Goal: Find specific page/section: Find specific page/section

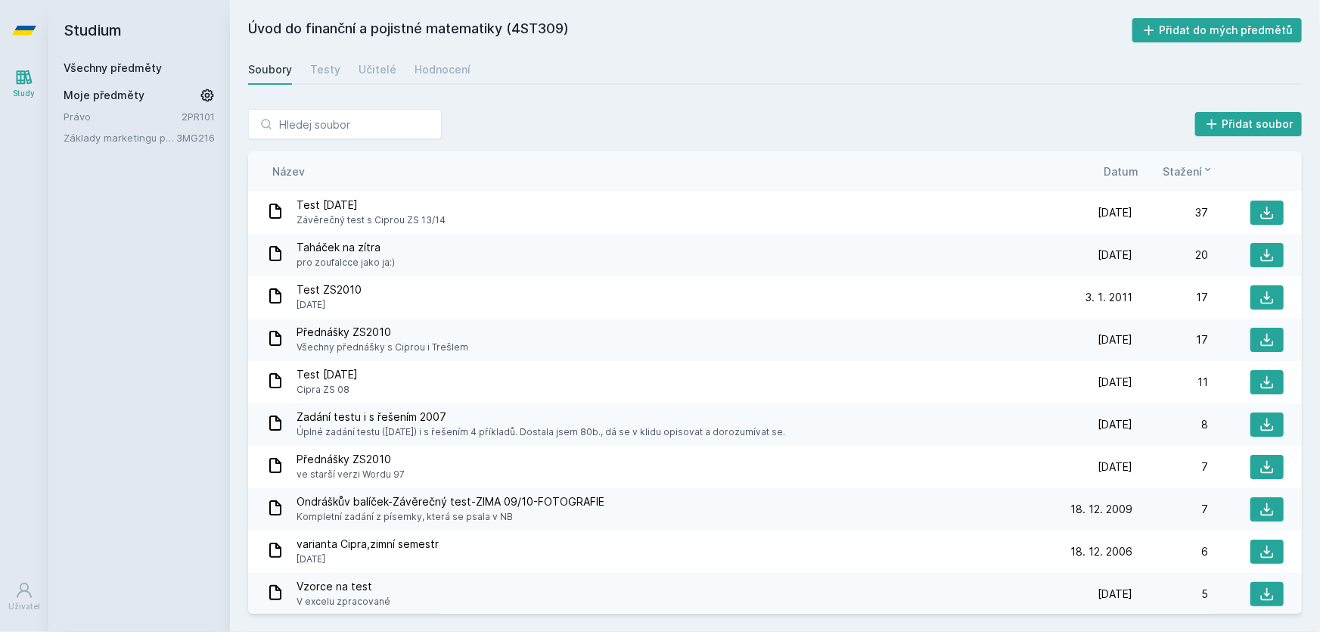
click at [124, 68] on link "Všechny předměty" at bounding box center [113, 67] width 98 height 13
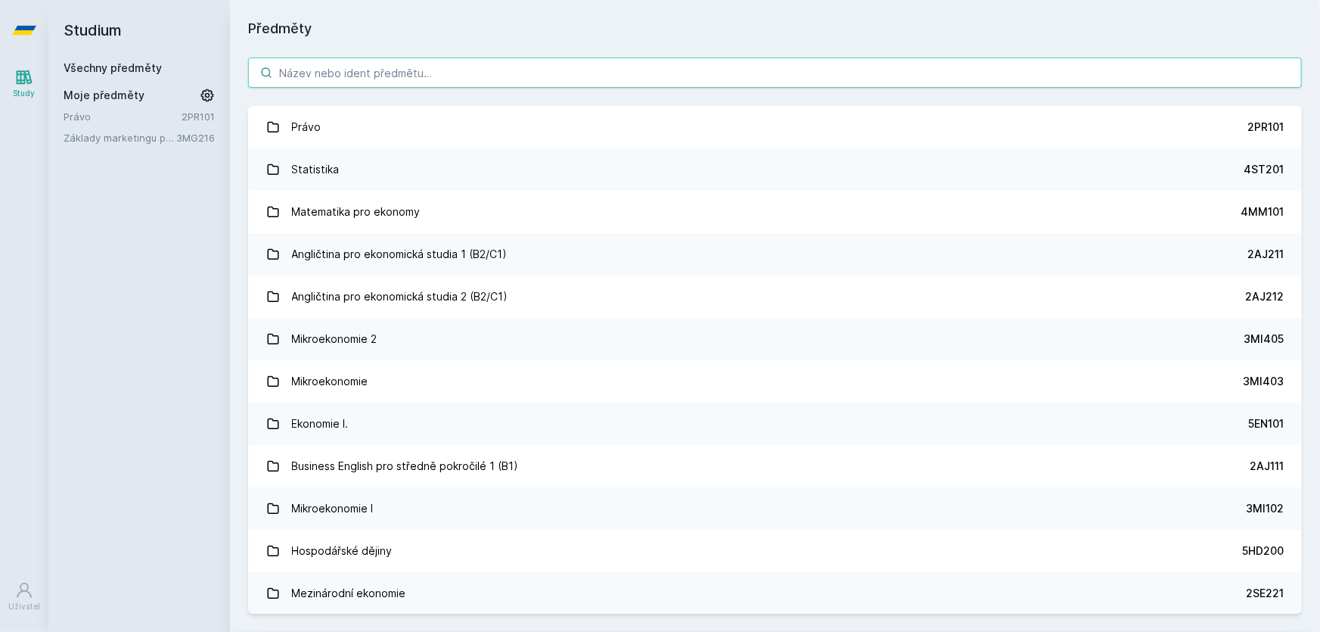
click at [348, 68] on input "search" at bounding box center [775, 72] width 1054 height 30
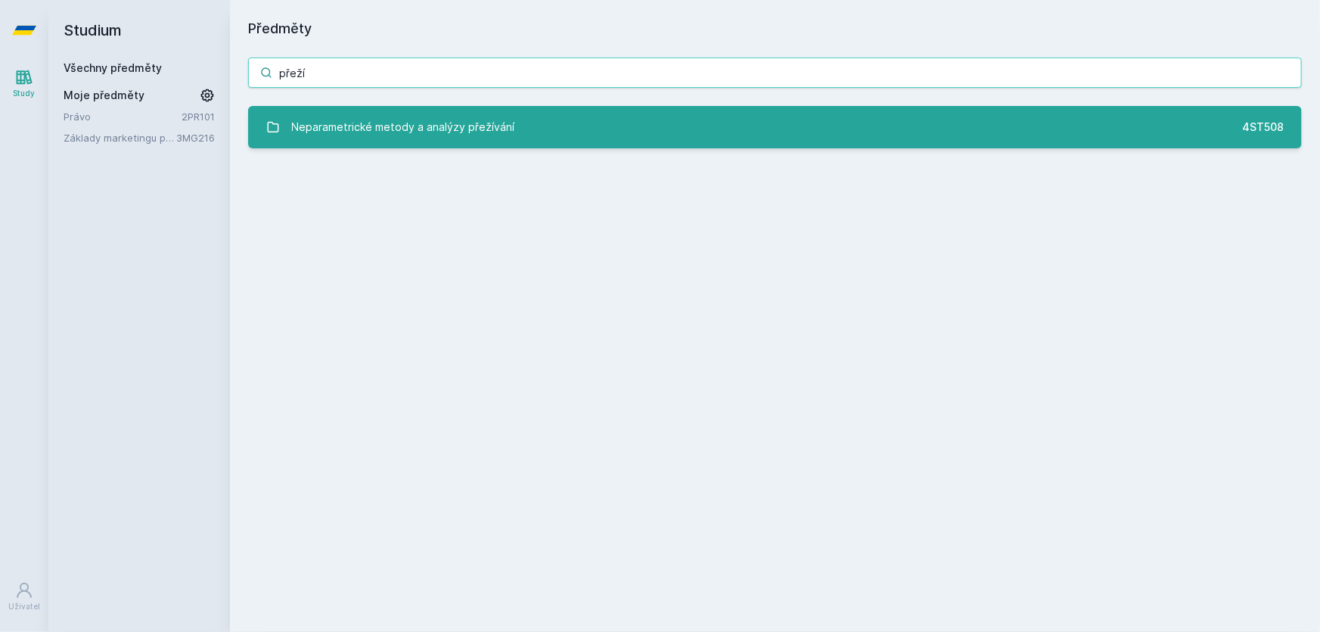
type input "přeží"
click at [442, 129] on div "Neparametrické metody a analýzy přežívání" at bounding box center [403, 127] width 223 height 30
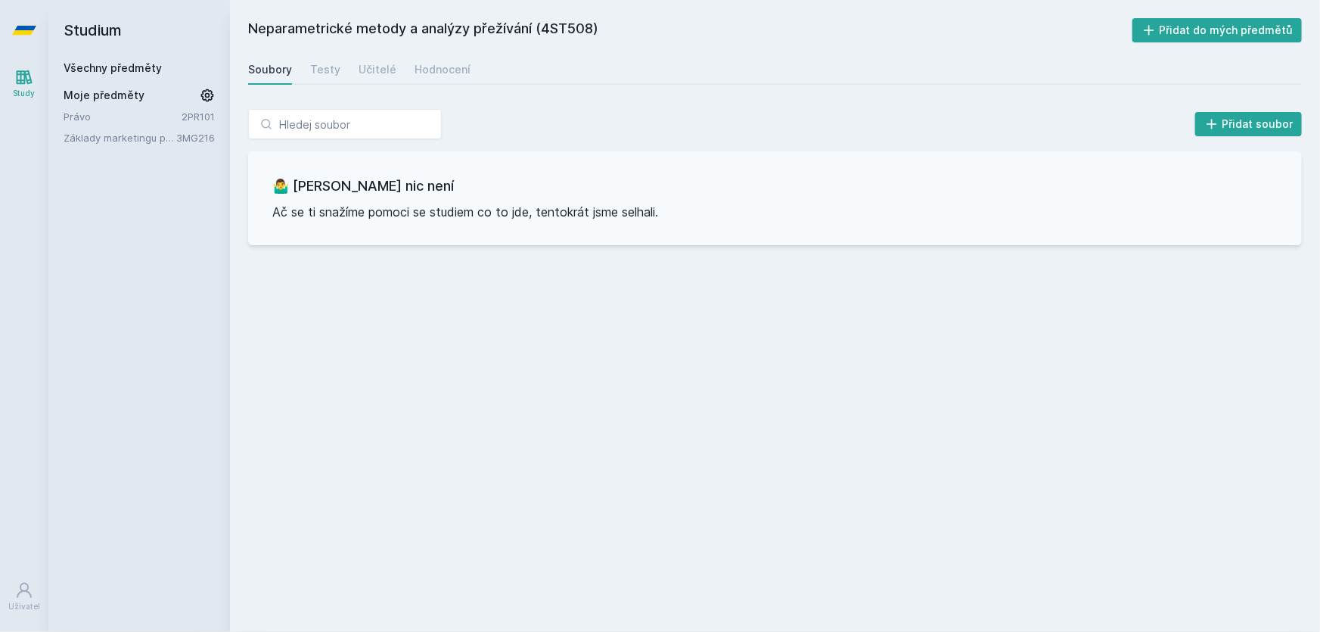
drag, startPoint x: 541, startPoint y: 25, endPoint x: 593, endPoint y: 32, distance: 52.6
click at [593, 32] on h2 "Neparametrické metody a analýzy přežívání (4ST508)" at bounding box center [690, 30] width 884 height 24
copy h2 "4ST508"
